Goal: Task Accomplishment & Management: Manage account settings

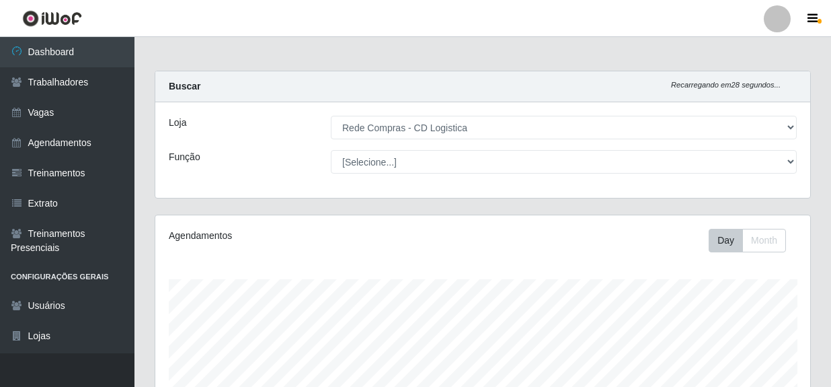
select select "429"
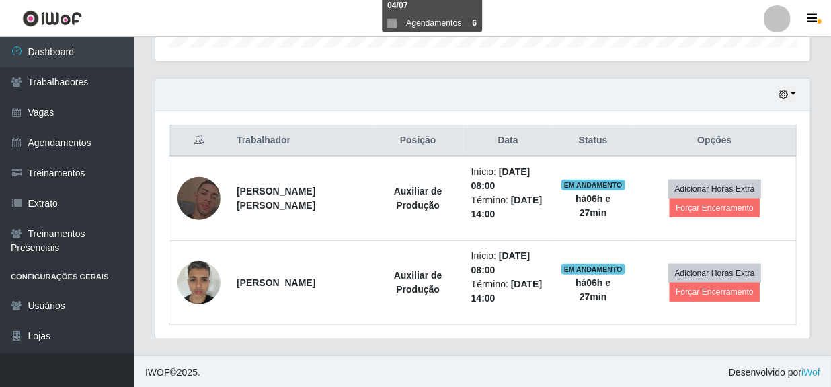
click at [704, 209] on button "Forçar Encerramento" at bounding box center [715, 207] width 90 height 19
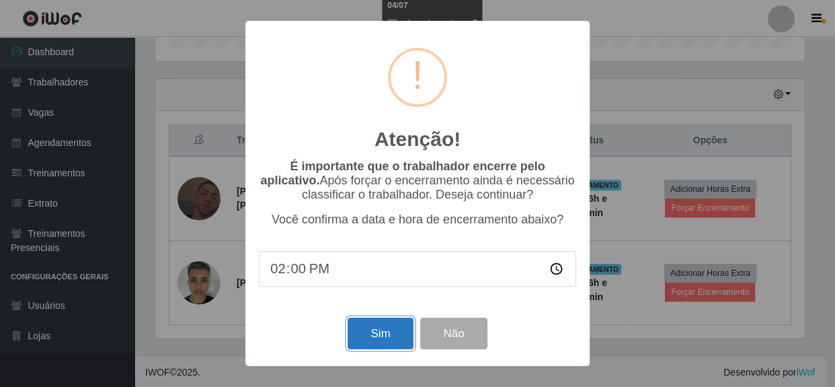
click at [396, 342] on button "Sim" at bounding box center [380, 333] width 65 height 32
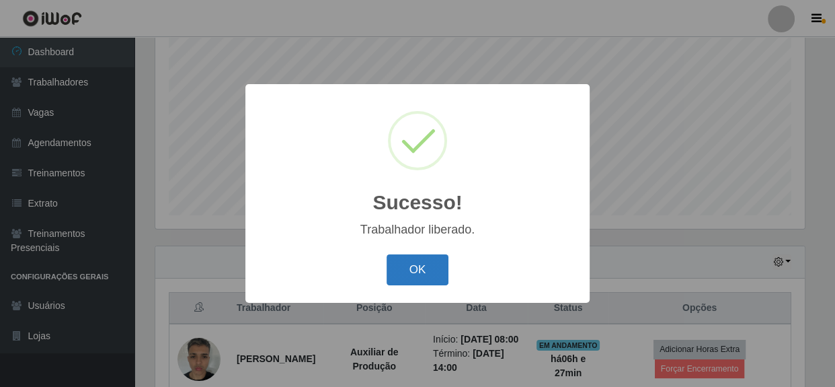
click at [429, 284] on button "OK" at bounding box center [418, 270] width 63 height 32
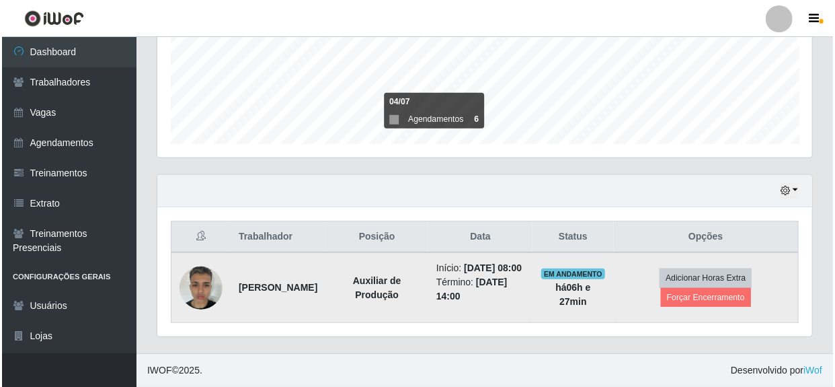
scroll to position [350, 0]
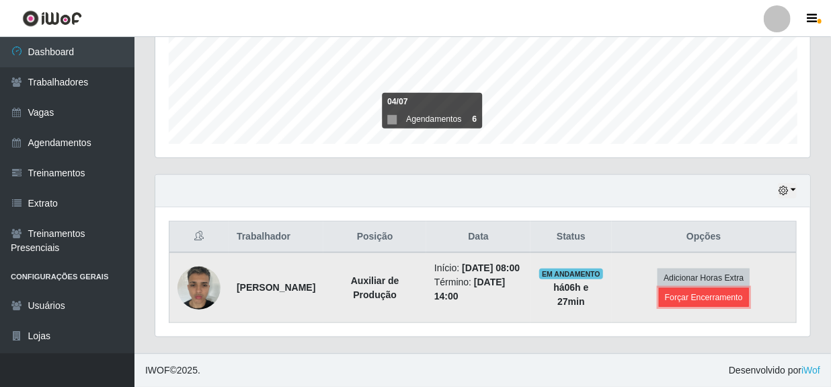
click at [689, 297] on button "Forçar Encerramento" at bounding box center [704, 297] width 90 height 19
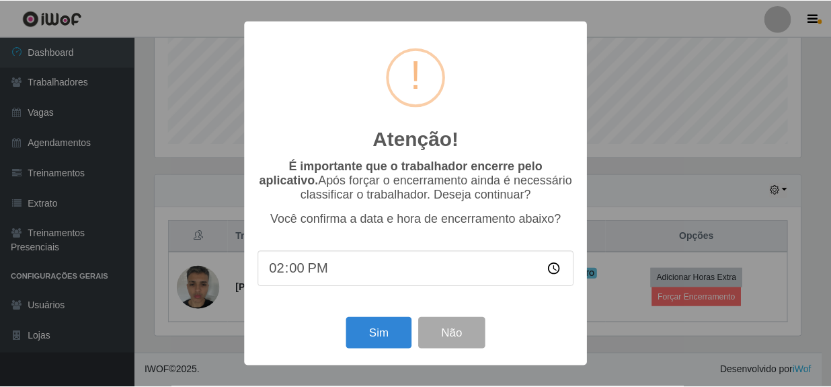
scroll to position [279, 649]
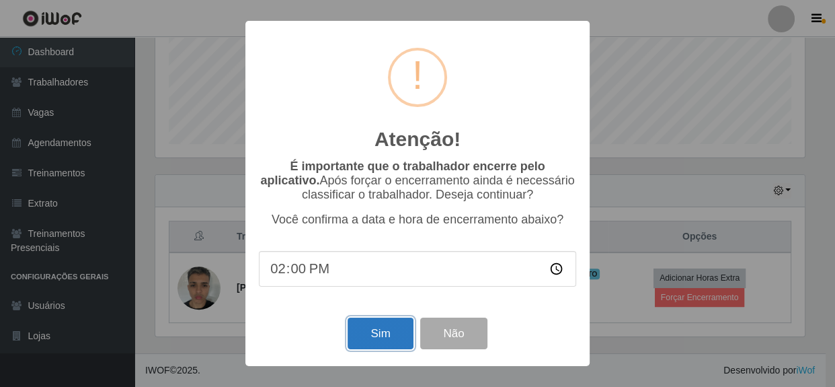
click at [395, 335] on button "Sim" at bounding box center [380, 333] width 65 height 32
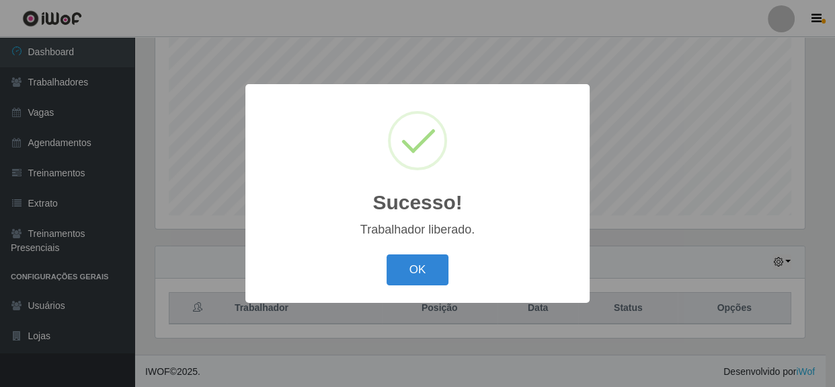
click at [408, 270] on button "OK" at bounding box center [418, 270] width 63 height 32
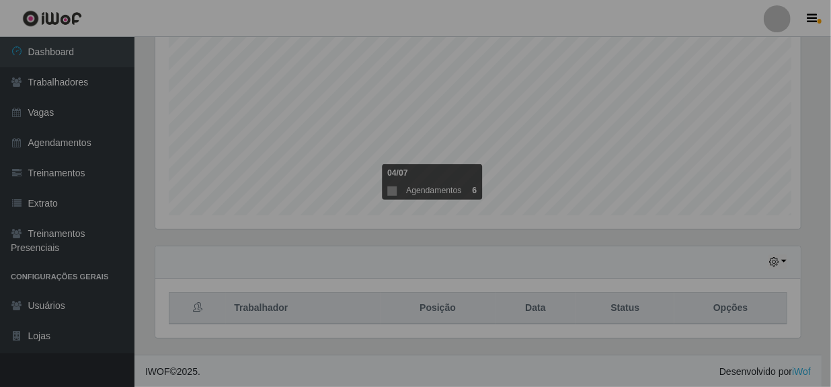
scroll to position [279, 655]
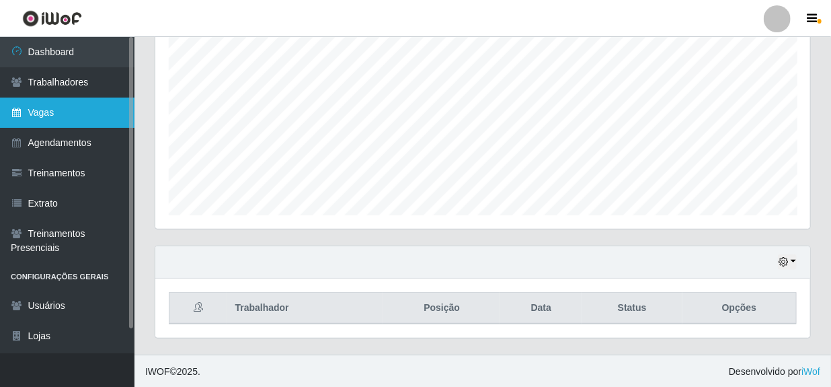
click at [50, 114] on link "Vagas" at bounding box center [67, 113] width 135 height 30
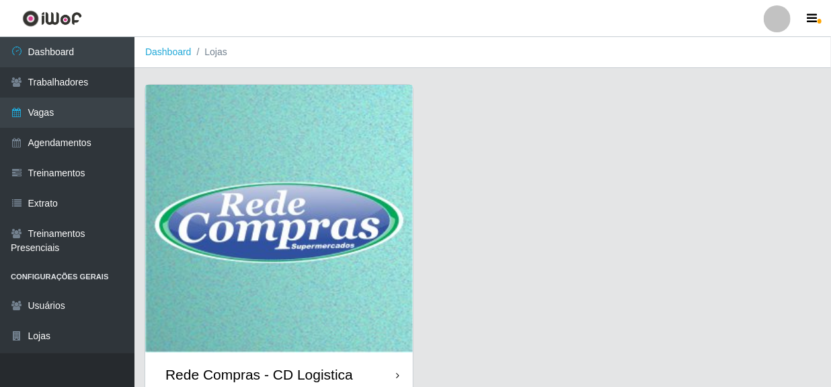
click at [237, 376] on div "Rede Compras - CD Logistica" at bounding box center [259, 374] width 188 height 17
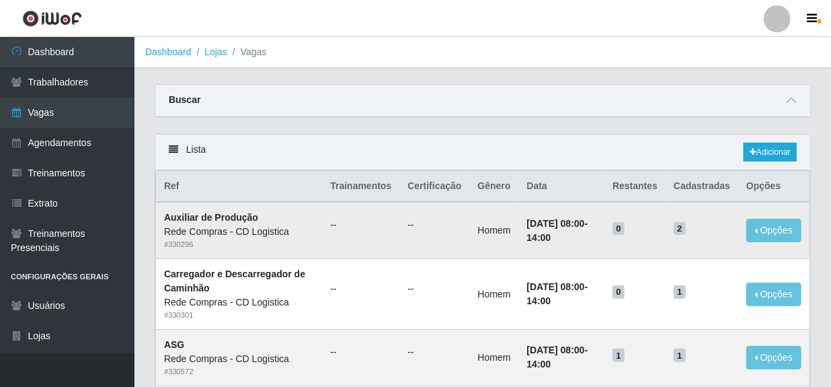
scroll to position [61, 0]
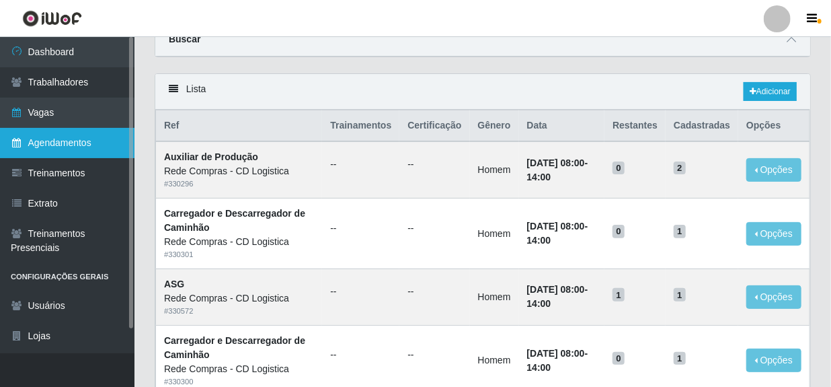
click at [65, 146] on link "Agendamentos" at bounding box center [67, 143] width 135 height 30
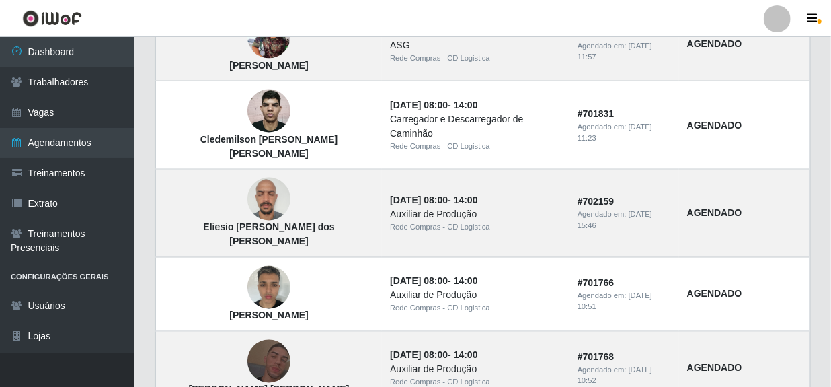
scroll to position [978, 0]
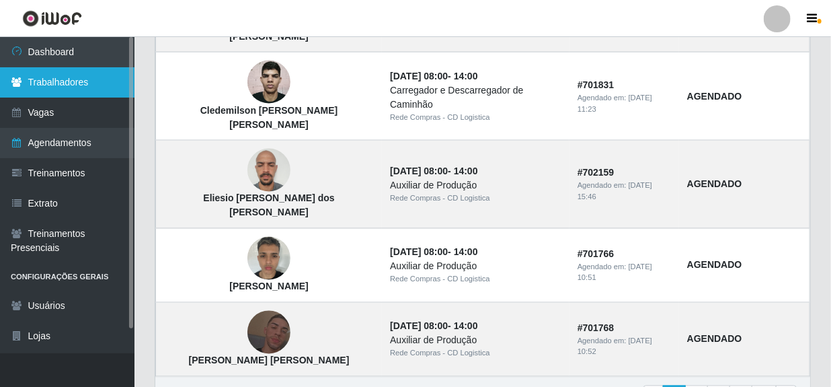
click at [59, 84] on link "Trabalhadores" at bounding box center [67, 82] width 135 height 30
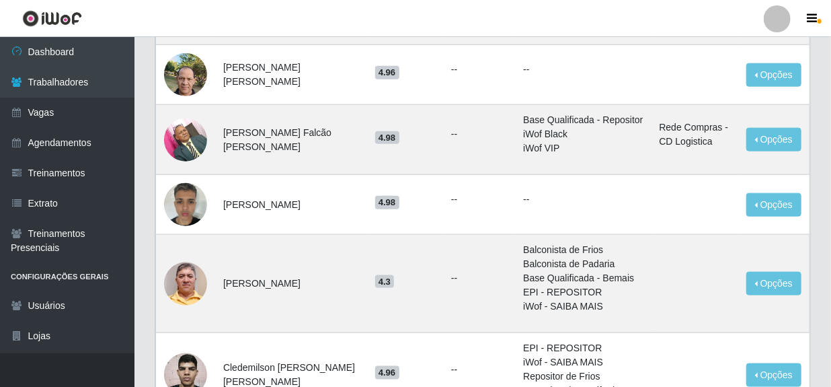
scroll to position [611, 0]
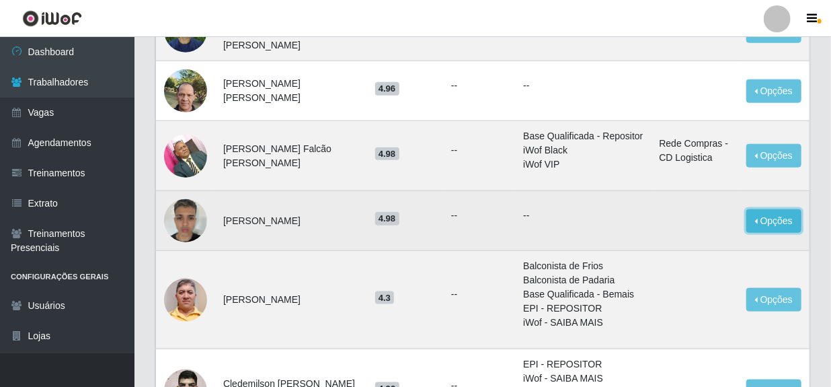
click at [769, 215] on button "Opções" at bounding box center [774, 221] width 55 height 24
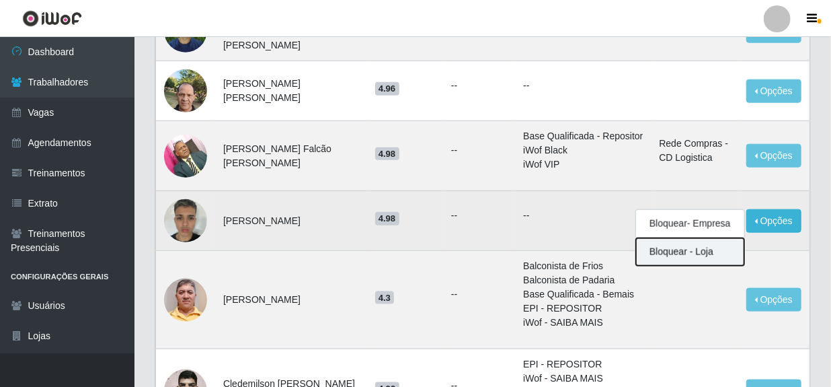
click at [672, 238] on button "Bloquear - Loja" at bounding box center [690, 252] width 108 height 28
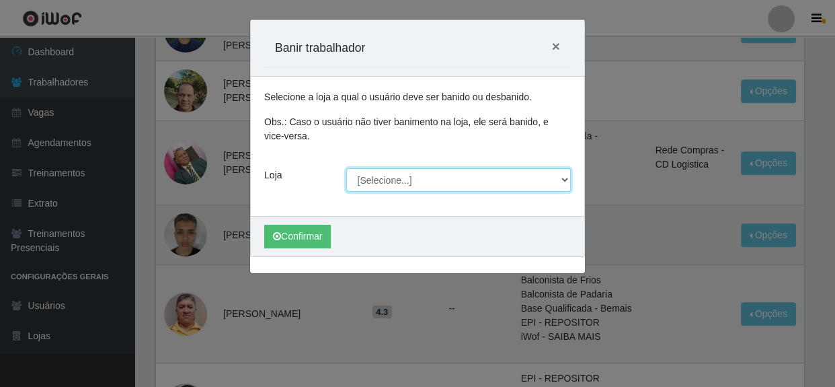
click at [504, 179] on select "[Selecione...] Rede Compras - CD Logistica" at bounding box center [458, 180] width 225 height 24
select select "429"
click at [346, 168] on select "[Selecione...] Rede Compras - CD Logistica" at bounding box center [458, 180] width 225 height 24
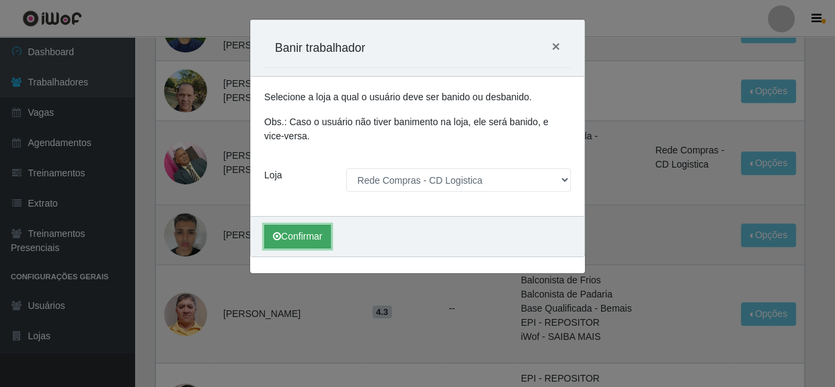
click at [303, 234] on button "Confirmar" at bounding box center [297, 237] width 67 height 24
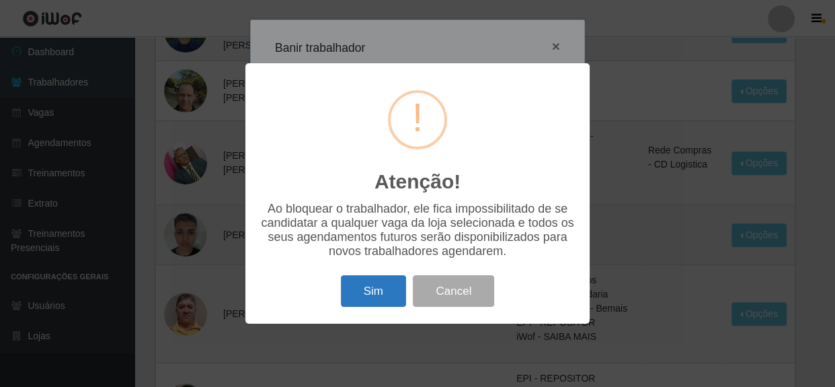
click at [386, 287] on button "Sim" at bounding box center [373, 291] width 65 height 32
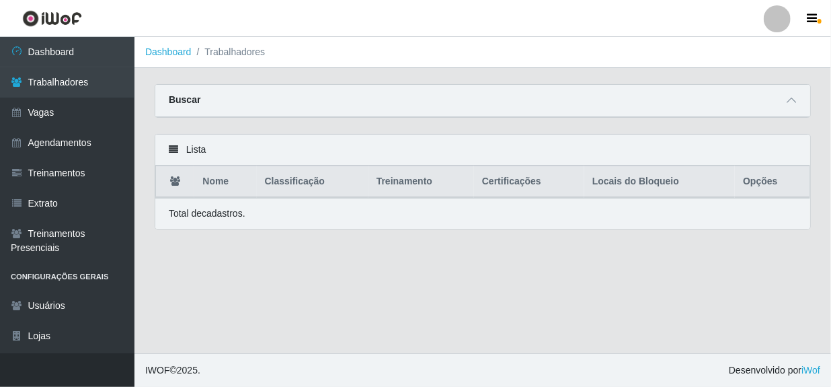
scroll to position [0, 0]
